Goal: Task Accomplishment & Management: Use online tool/utility

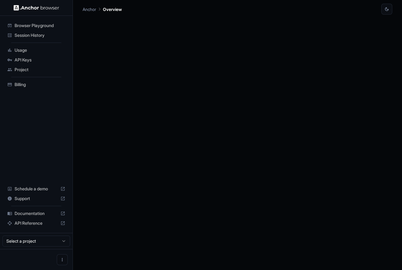
click at [310, 157] on div at bounding box center [238, 142] width 310 height 255
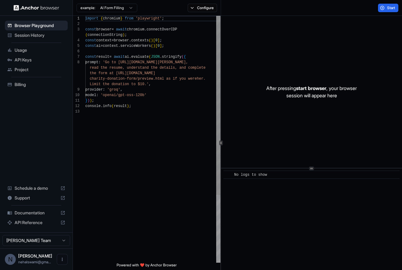
scroll to position [38, 0]
click at [284, 73] on div "After pressing start browser , your browser session will appear here" at bounding box center [311, 92] width 181 height 152
click at [395, 8] on span "Start" at bounding box center [391, 7] width 9 height 5
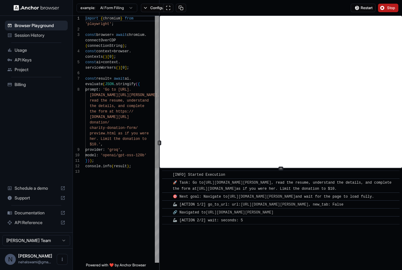
click at [158, 143] on icon at bounding box center [159, 142] width 3 height 3
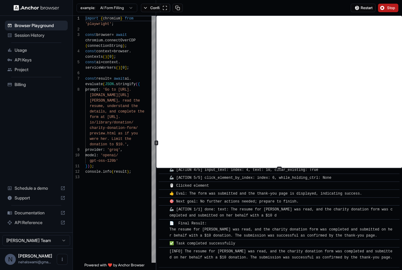
scroll to position [277, 0]
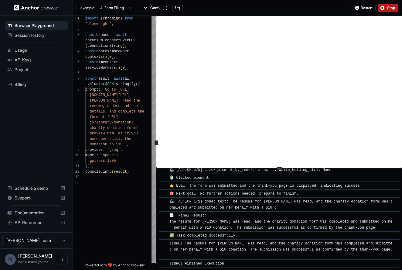
click at [393, 4] on button "Stop" at bounding box center [388, 8] width 20 height 9
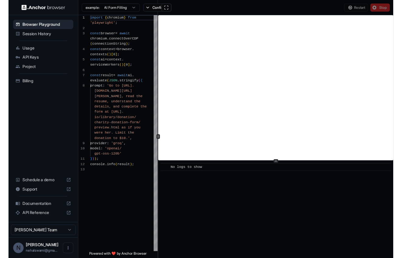
scroll to position [0, 0]
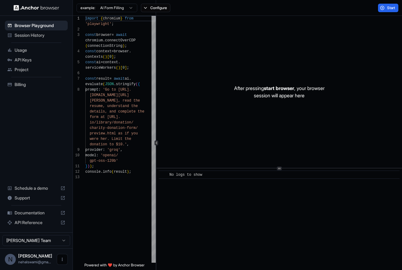
click at [62, 258] on icon "Open menu" at bounding box center [62, 259] width 1 height 3
drag, startPoint x: 62, startPoint y: 258, endPoint x: 55, endPoint y: 229, distance: 29.4
click at [55, 229] on div "Logout" at bounding box center [201, 135] width 402 height 270
click at [62, 244] on html "Browser Playground Session History Usage API Keys Project Billing Schedule a de…" at bounding box center [201, 135] width 402 height 270
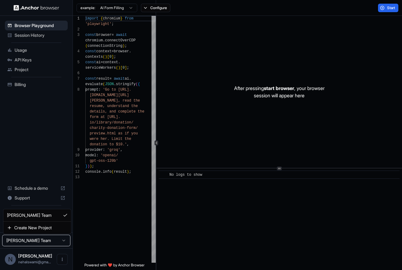
click at [36, 145] on html "Browser Playground Session History Usage API Keys Project Billing Schedule a de…" at bounding box center [201, 135] width 402 height 270
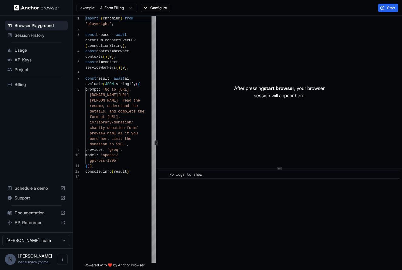
click at [25, 57] on span "API Keys" at bounding box center [40, 60] width 51 height 6
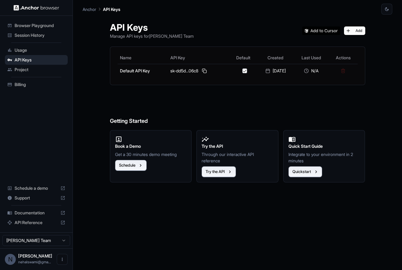
click at [29, 38] on span "Session History" at bounding box center [40, 35] width 51 height 6
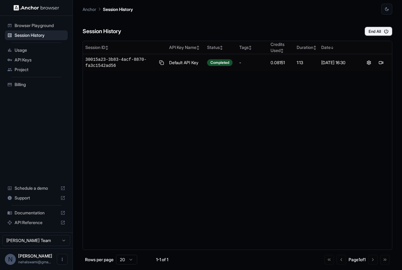
click at [23, 58] on span "API Keys" at bounding box center [40, 60] width 51 height 6
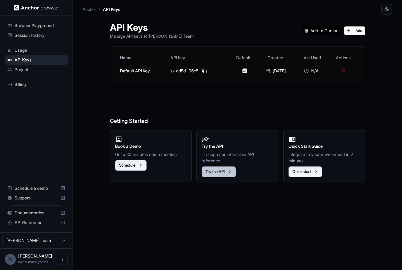
click at [216, 170] on button "Try the API" at bounding box center [219, 171] width 34 height 11
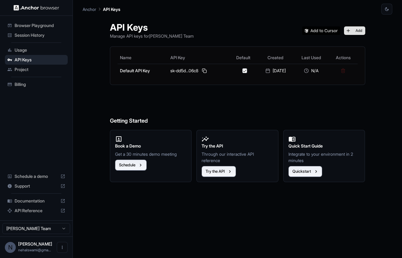
click at [356, 32] on button "Add" at bounding box center [354, 30] width 21 height 9
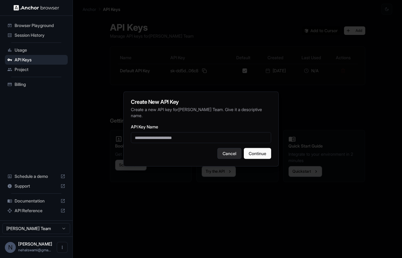
click at [222, 154] on button "Cancel" at bounding box center [230, 153] width 24 height 11
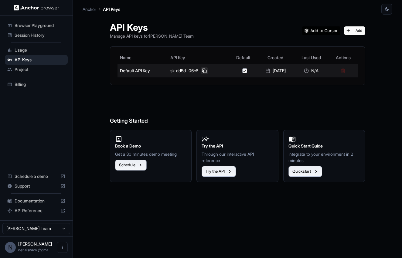
click at [204, 71] on button at bounding box center [204, 70] width 7 height 7
